Goal: Task Accomplishment & Management: Manage account settings

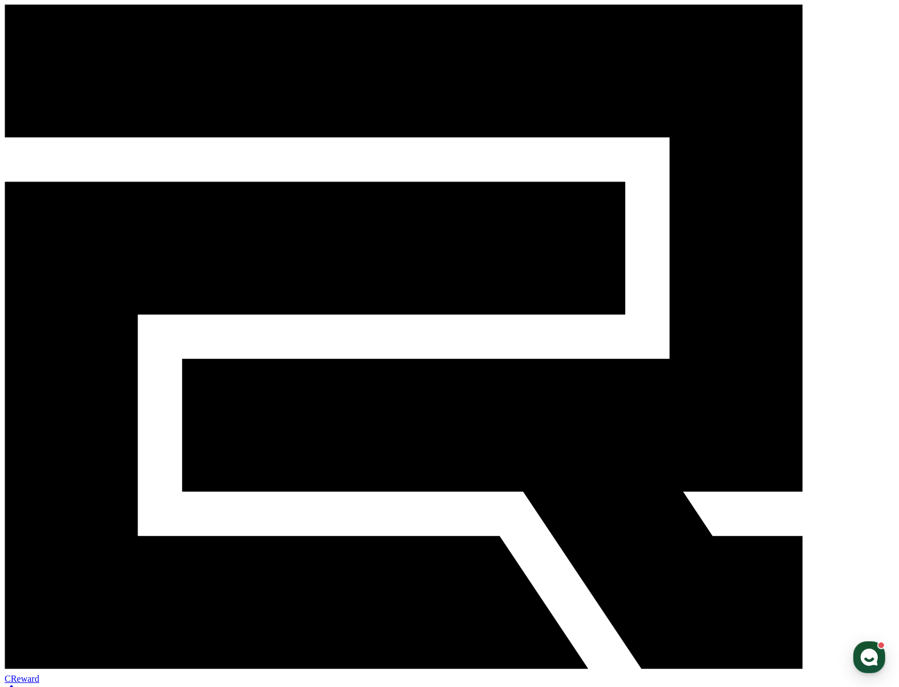
select select "**********"
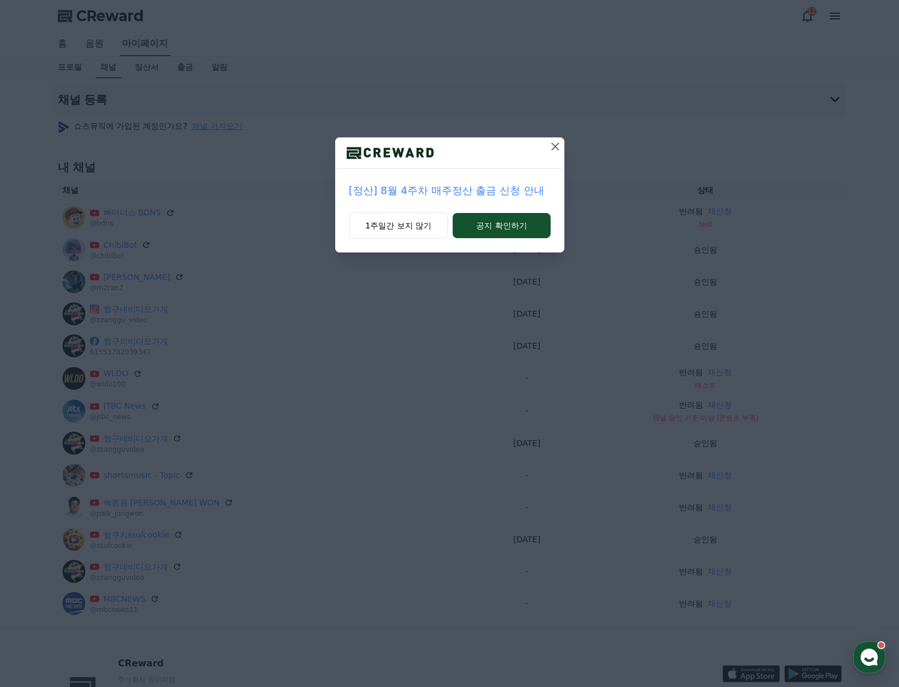
click at [548, 151] on icon at bounding box center [555, 147] width 14 height 14
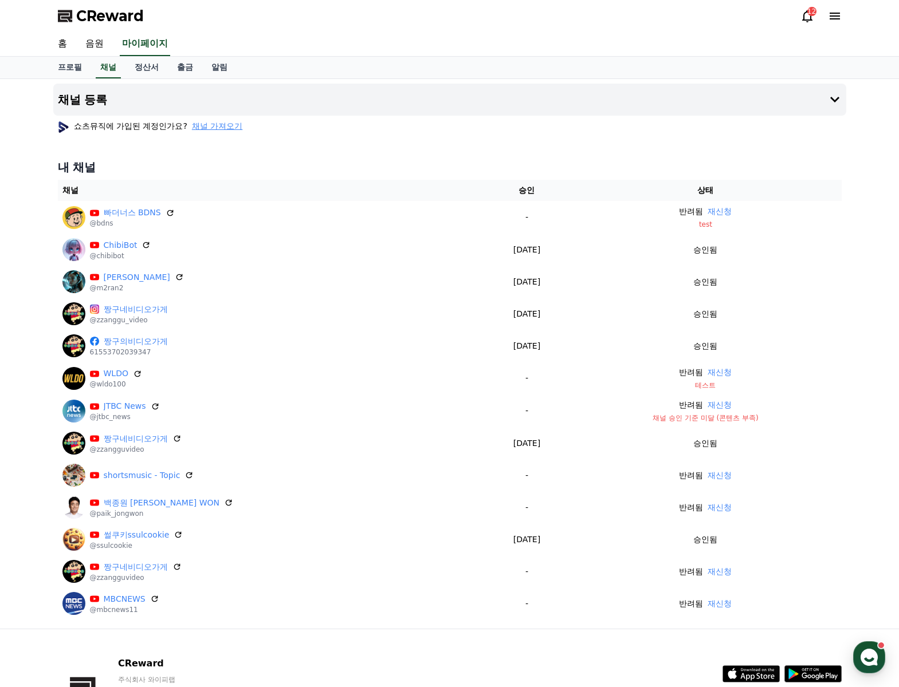
click at [95, 7] on span "CReward" at bounding box center [110, 16] width 68 height 18
